Goal: Navigation & Orientation: Find specific page/section

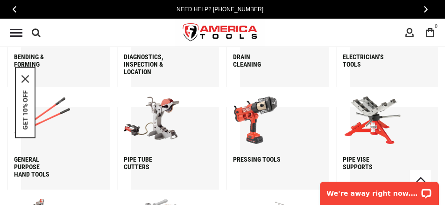
scroll to position [887, 0]
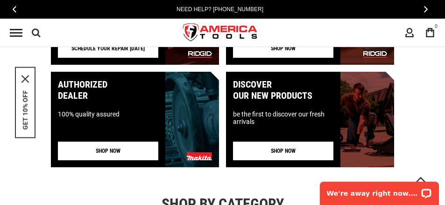
click at [21, 34] on div "Menu" at bounding box center [16, 33] width 13 height 8
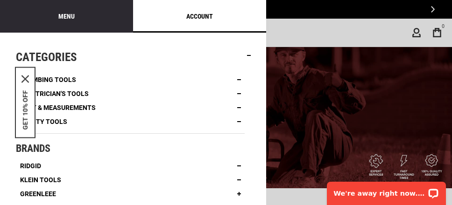
scroll to position [77, 0]
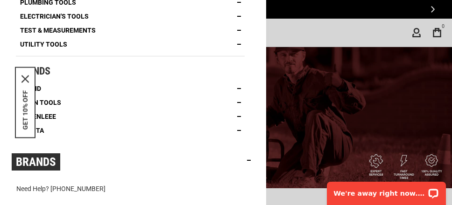
click at [51, 171] on nav "Categories Plumbing Tools Drain Cleaning Diagnostics Pressing Bending & Forming…" at bounding box center [133, 71] width 243 height 208
click at [49, 168] on span "Brands" at bounding box center [36, 162] width 40 height 12
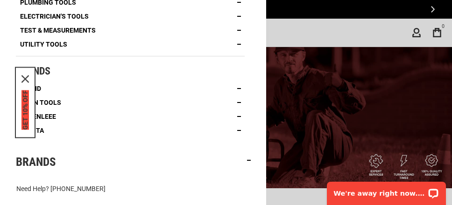
scroll to position [87, 0]
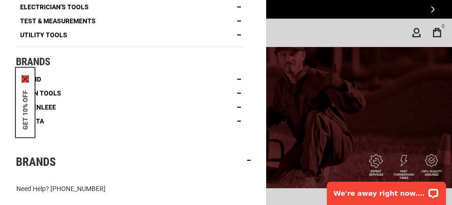
click at [27, 79] on icon "close icon" at bounding box center [24, 79] width 7 height 7
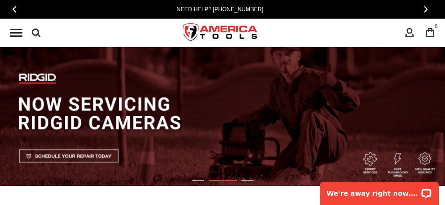
click at [20, 40] on div "Navigation" at bounding box center [16, 33] width 22 height 18
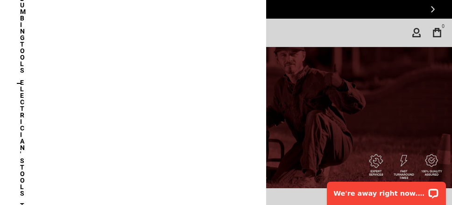
scroll to position [671, 0]
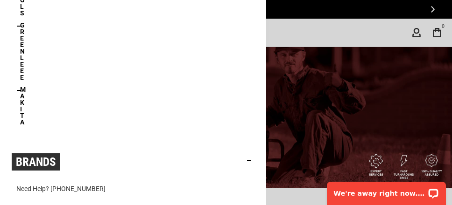
click at [45, 164] on span "Brands" at bounding box center [36, 162] width 40 height 12
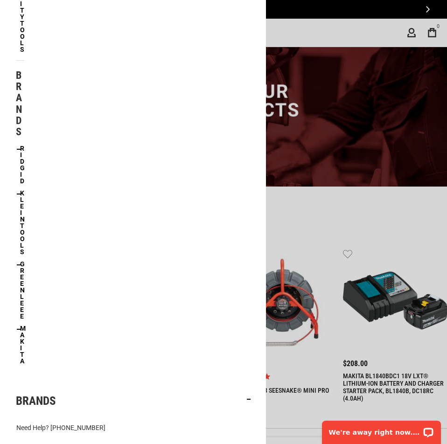
scroll to position [385, 0]
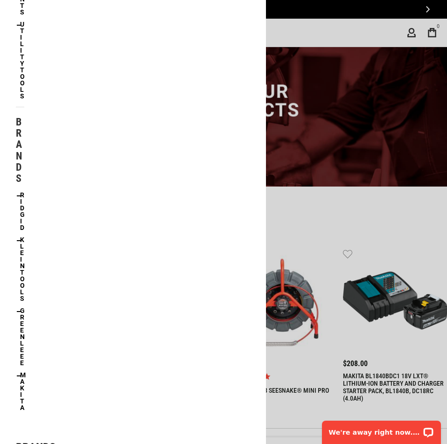
click at [18, 147] on h4 "Brands" at bounding box center [20, 151] width 8 height 68
click at [17, 147] on h4 "Brands" at bounding box center [20, 151] width 8 height 68
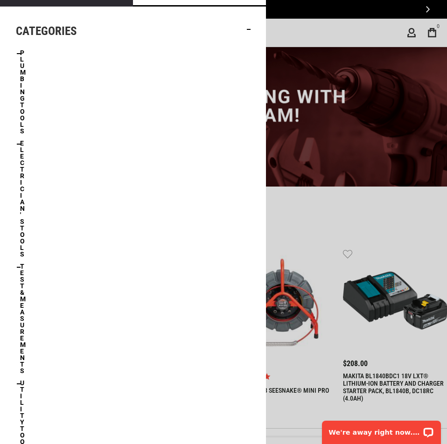
scroll to position [0, 0]
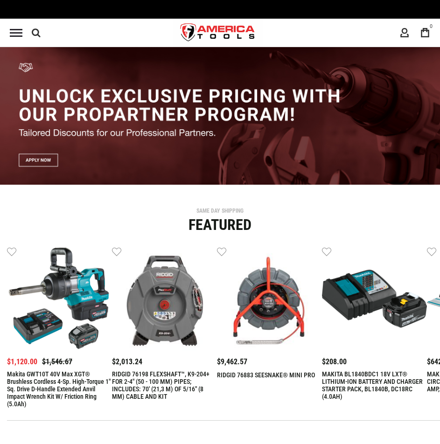
click at [9, 26] on div "Navigation" at bounding box center [16, 33] width 22 height 18
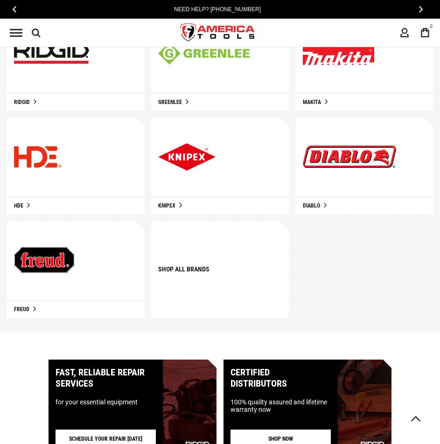
scroll to position [477, 0]
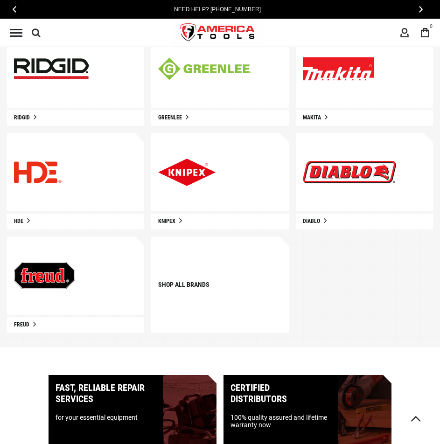
click at [235, 296] on div "Shop all brands" at bounding box center [219, 285] width 137 height 97
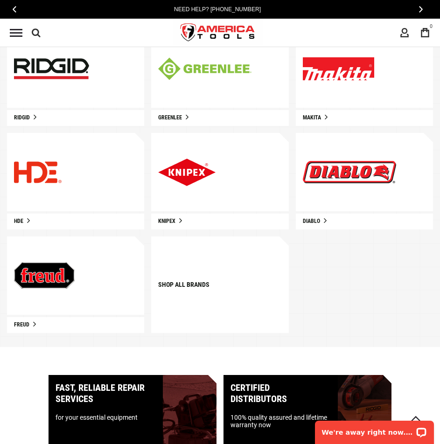
scroll to position [0, 0]
click at [193, 288] on link "Shop all brands" at bounding box center [183, 284] width 51 height 7
click at [190, 286] on link "Shop all brands" at bounding box center [183, 284] width 51 height 7
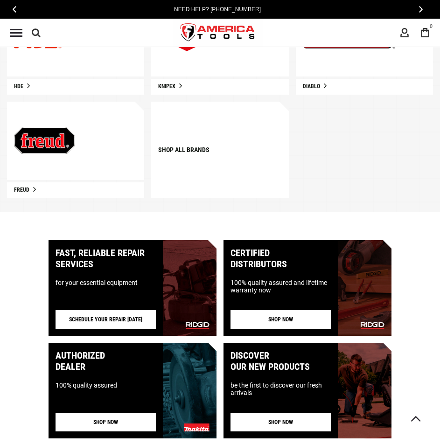
scroll to position [513, 0]
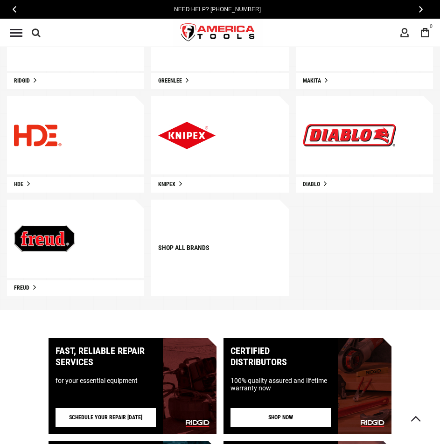
click at [178, 246] on link "Shop all brands" at bounding box center [183, 248] width 51 height 7
